Goal: Information Seeking & Learning: Find specific fact

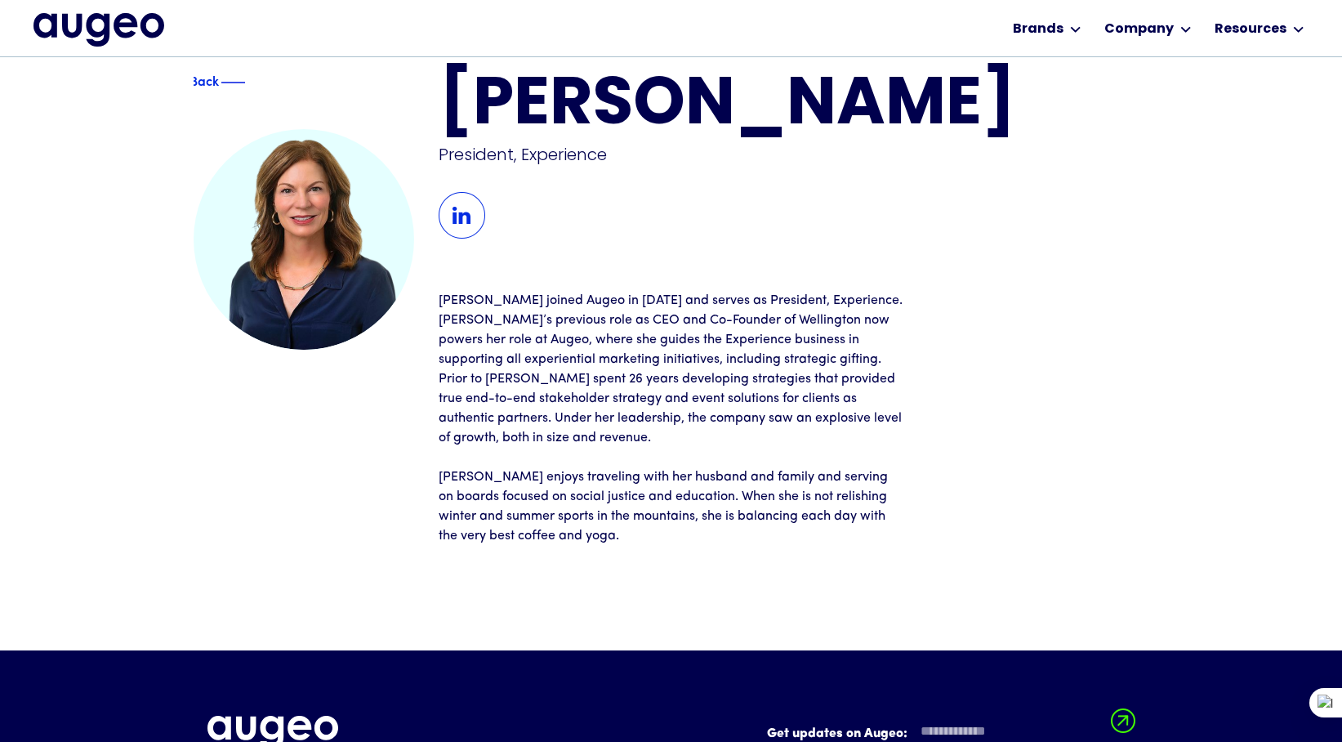
scroll to position [36, 0]
